Goal: Task Accomplishment & Management: Manage account settings

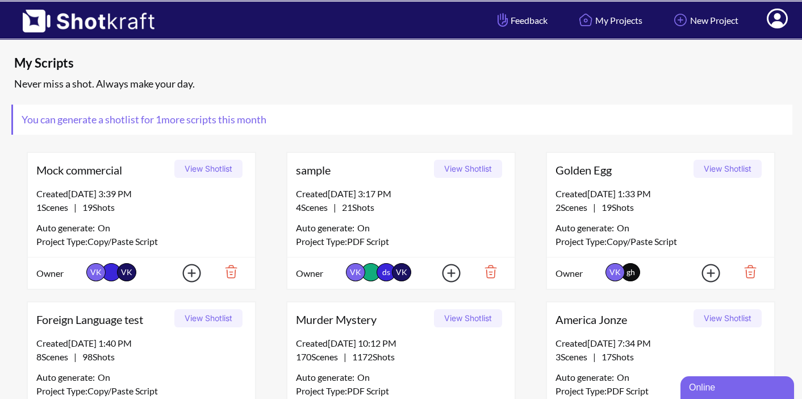
click at [770, 20] on icon at bounding box center [777, 19] width 21 height 20
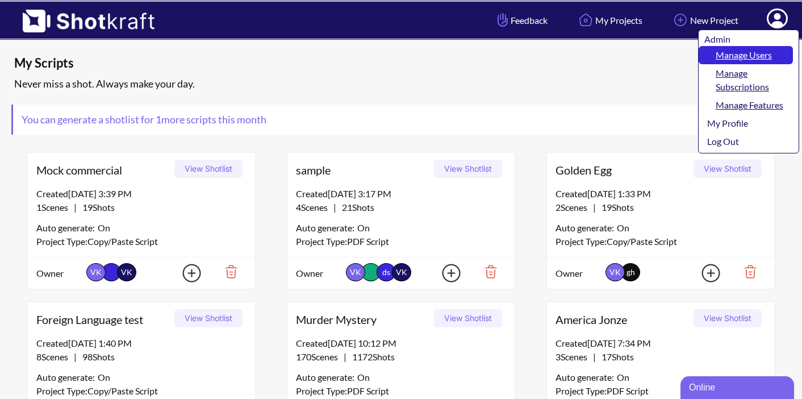
click at [748, 57] on link "Manage Users" at bounding box center [746, 55] width 94 height 18
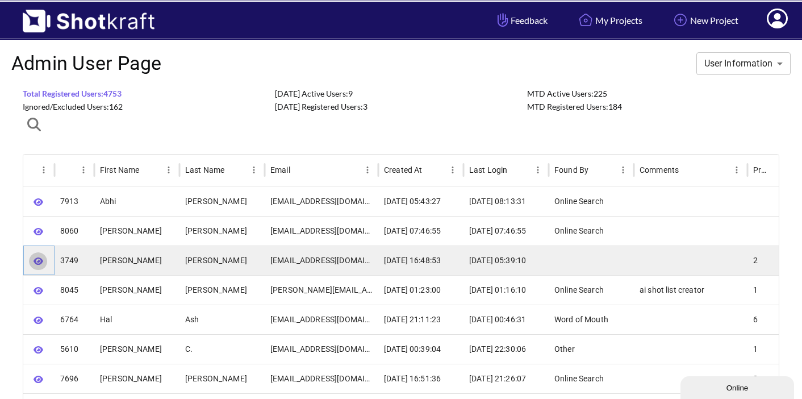
click at [41, 261] on icon "button" at bounding box center [39, 260] width 10 height 7
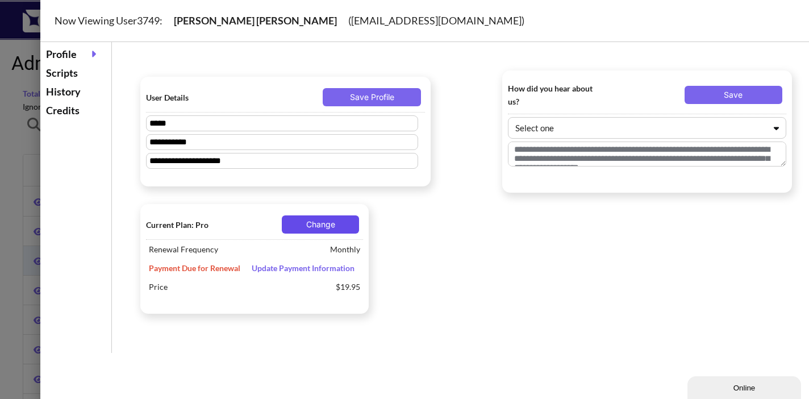
click at [318, 230] on button "Change" at bounding box center [320, 224] width 77 height 18
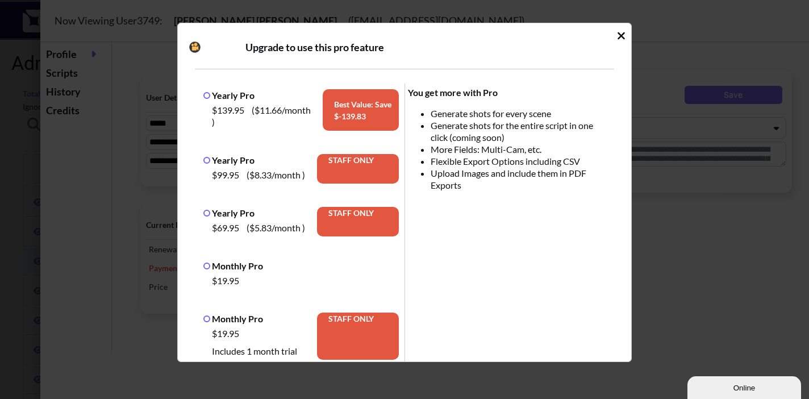
click at [309, 243] on div "Yearly Pro $139.95 ( $11.66 /month ) Best Value: Save $ -139.83 Yearly Pro $99.…" at bounding box center [404, 405] width 419 height 672
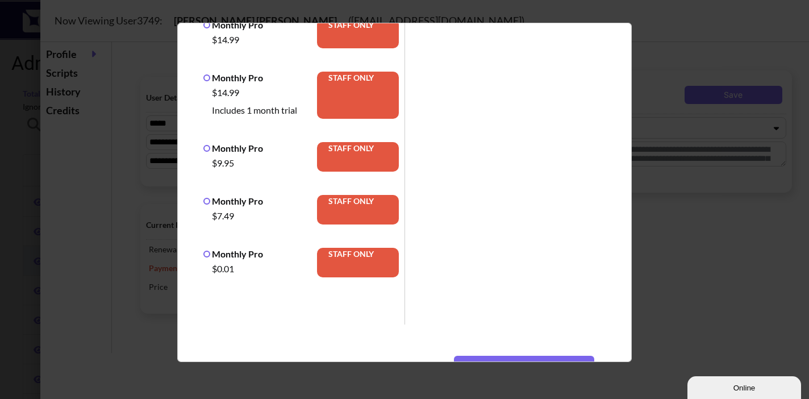
scroll to position [415, 0]
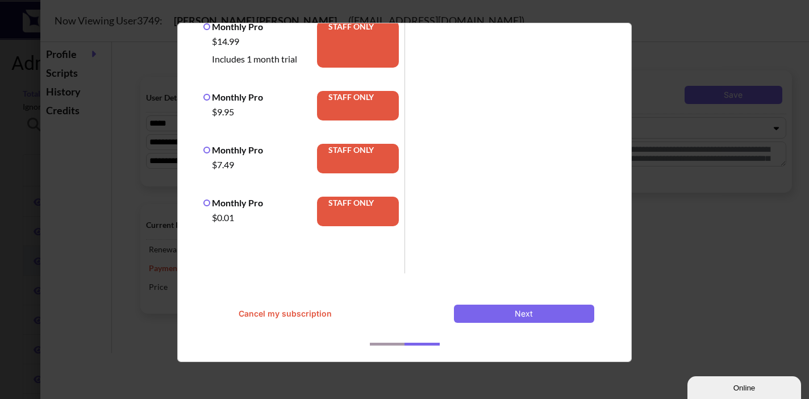
click at [290, 313] on button "Cancel my subscription" at bounding box center [285, 314] width 140 height 18
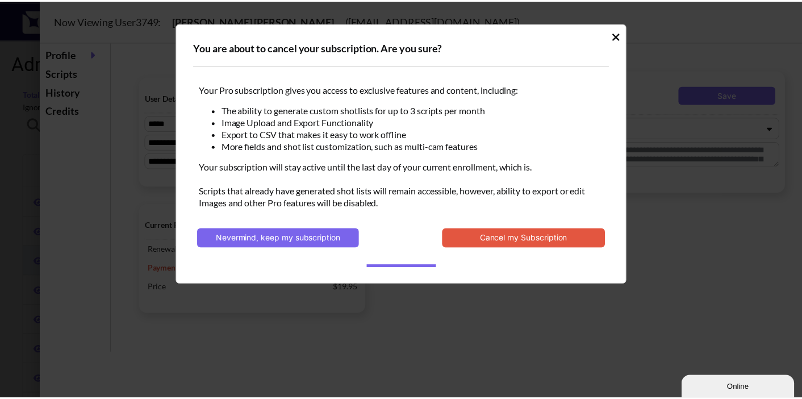
scroll to position [0, 0]
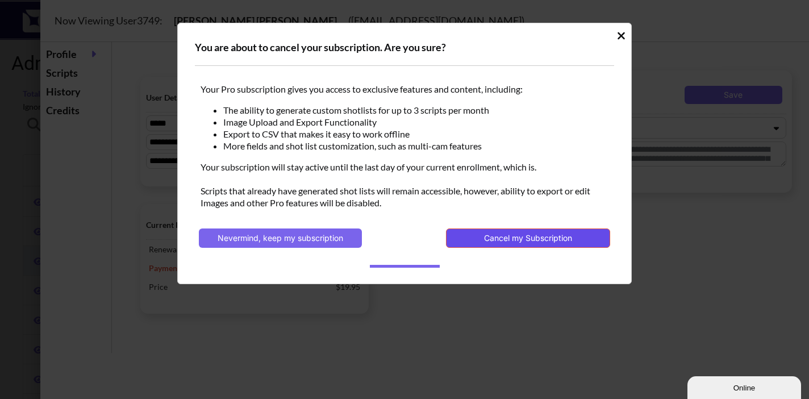
click at [487, 235] on button "Cancel my Subscription" at bounding box center [528, 237] width 164 height 19
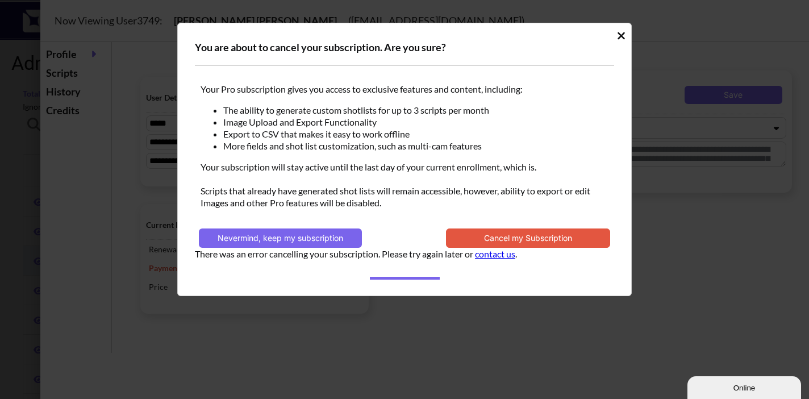
click at [621, 36] on icon "Idle Modal" at bounding box center [621, 35] width 7 height 7
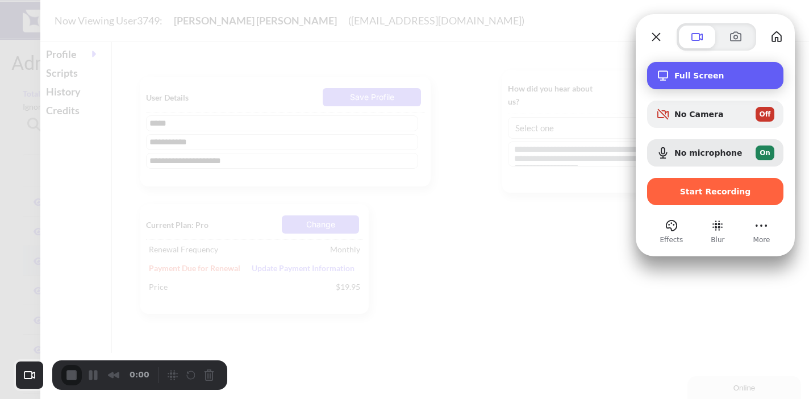
click at [700, 74] on span "Full Screen" at bounding box center [725, 75] width 100 height 9
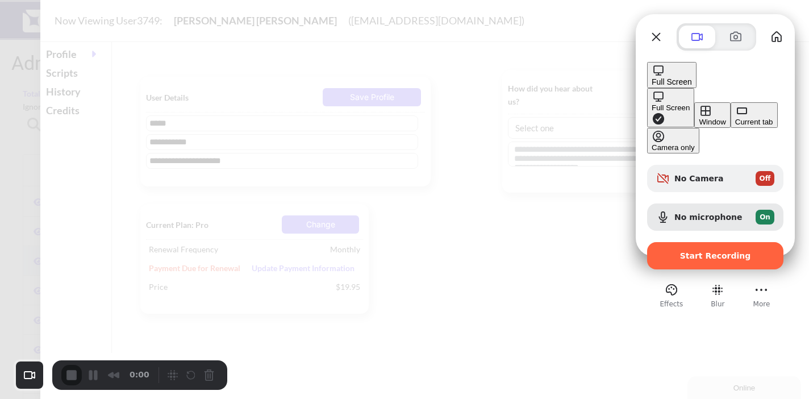
click at [670, 77] on div "Recording options" at bounding box center [672, 71] width 40 height 14
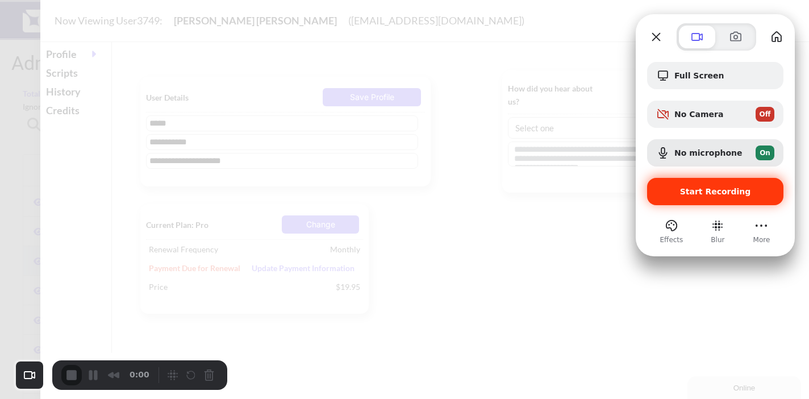
click at [676, 188] on span "Start Recording" at bounding box center [715, 191] width 118 height 9
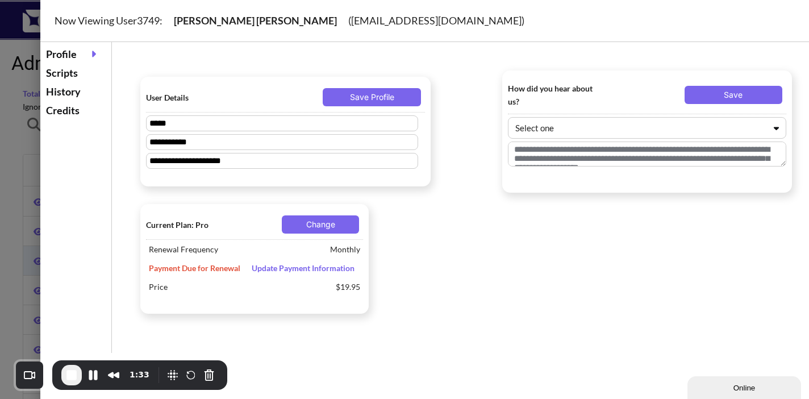
click at [17, 161] on div at bounding box center [404, 199] width 809 height 399
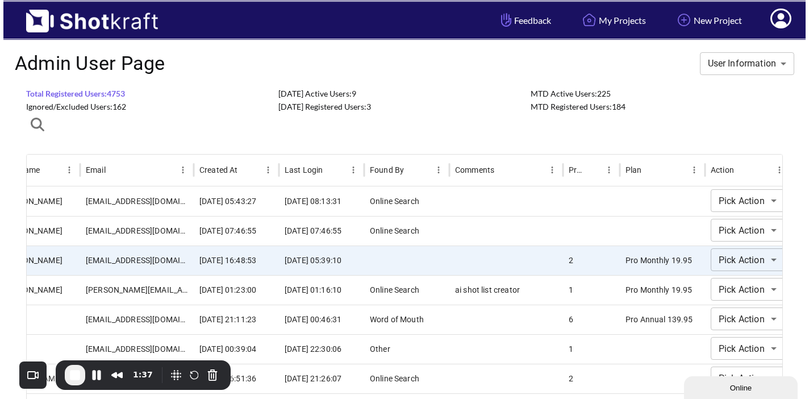
scroll to position [0, 196]
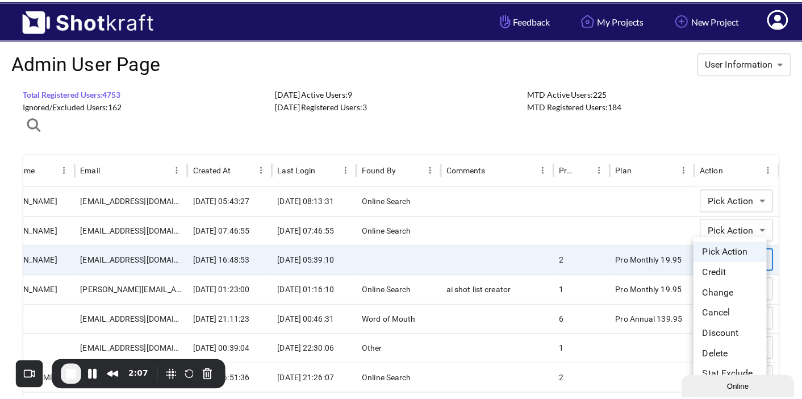
scroll to position [0, 189]
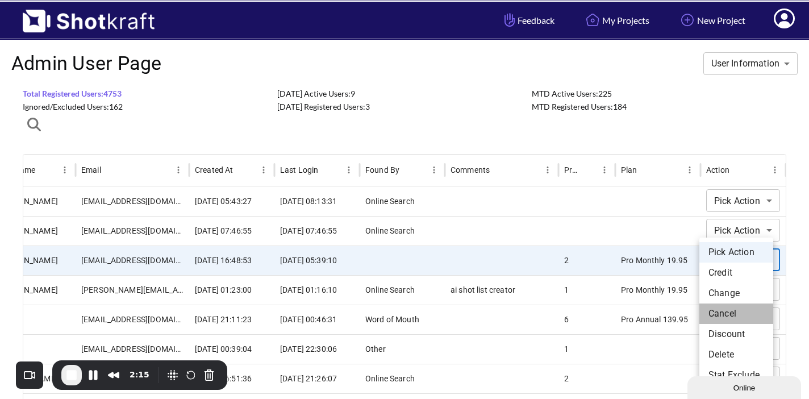
click at [725, 314] on li "Cancel" at bounding box center [737, 313] width 74 height 20
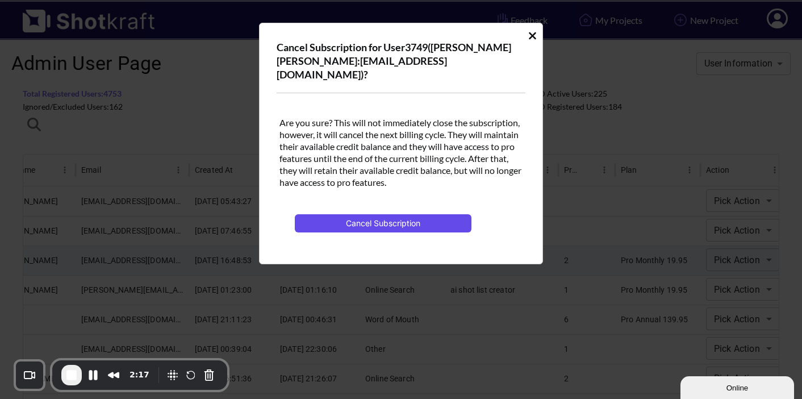
click at [429, 214] on button "Cancel Subscription" at bounding box center [383, 223] width 177 height 18
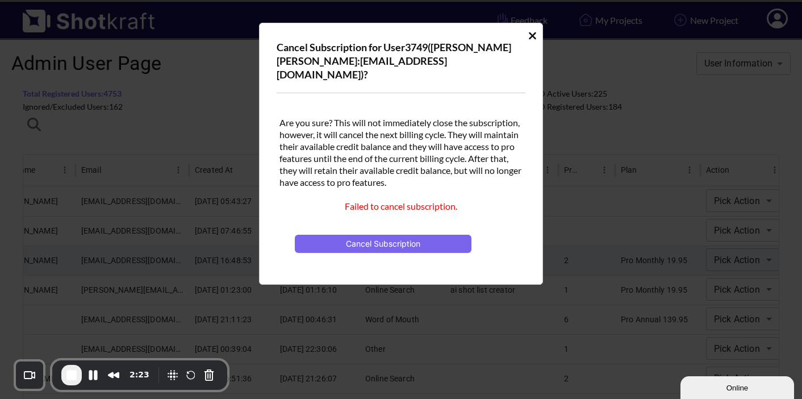
click at [533, 37] on icon "Cancel User Subscription Modal" at bounding box center [532, 35] width 7 height 7
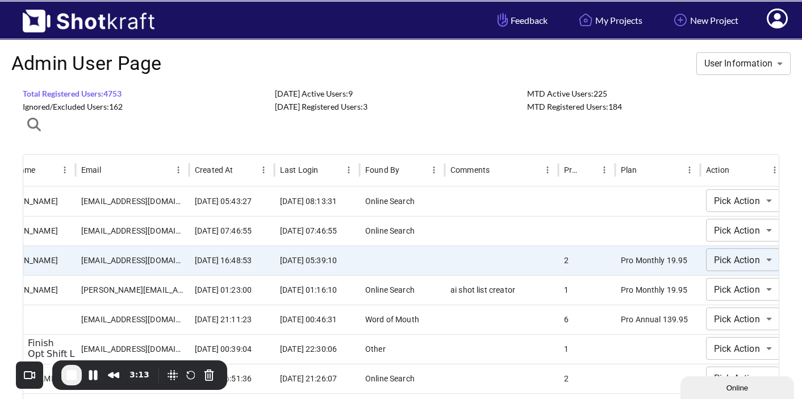
click at [70, 375] on span "End Recording" at bounding box center [72, 375] width 14 height 14
